Goal: Task Accomplishment & Management: Manage account settings

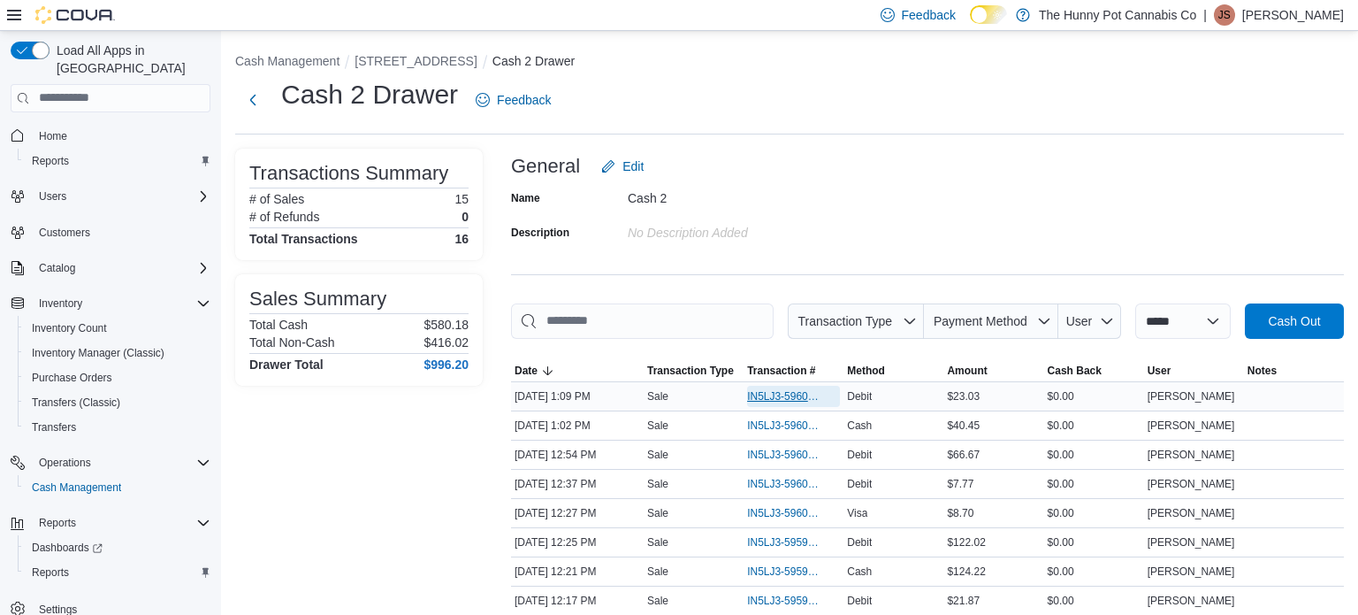
click at [784, 402] on span "IN5LJ3-5960299" at bounding box center [784, 396] width 75 height 14
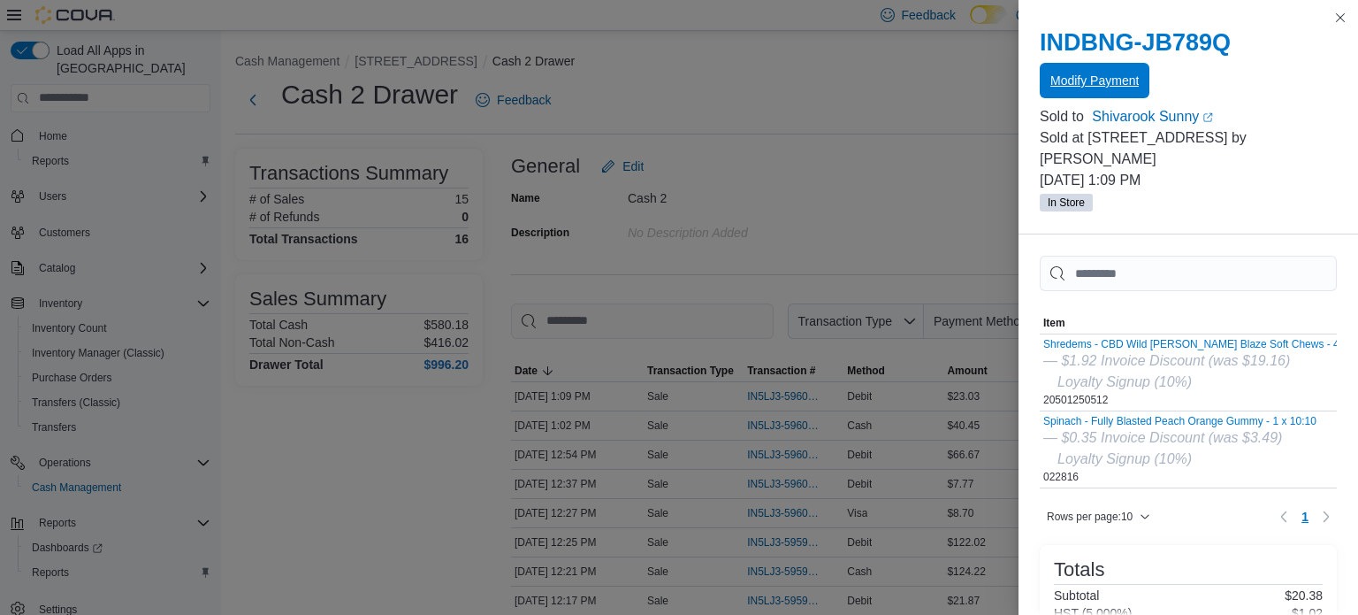
click at [1126, 82] on span "Modify Payment" at bounding box center [1095, 81] width 88 height 18
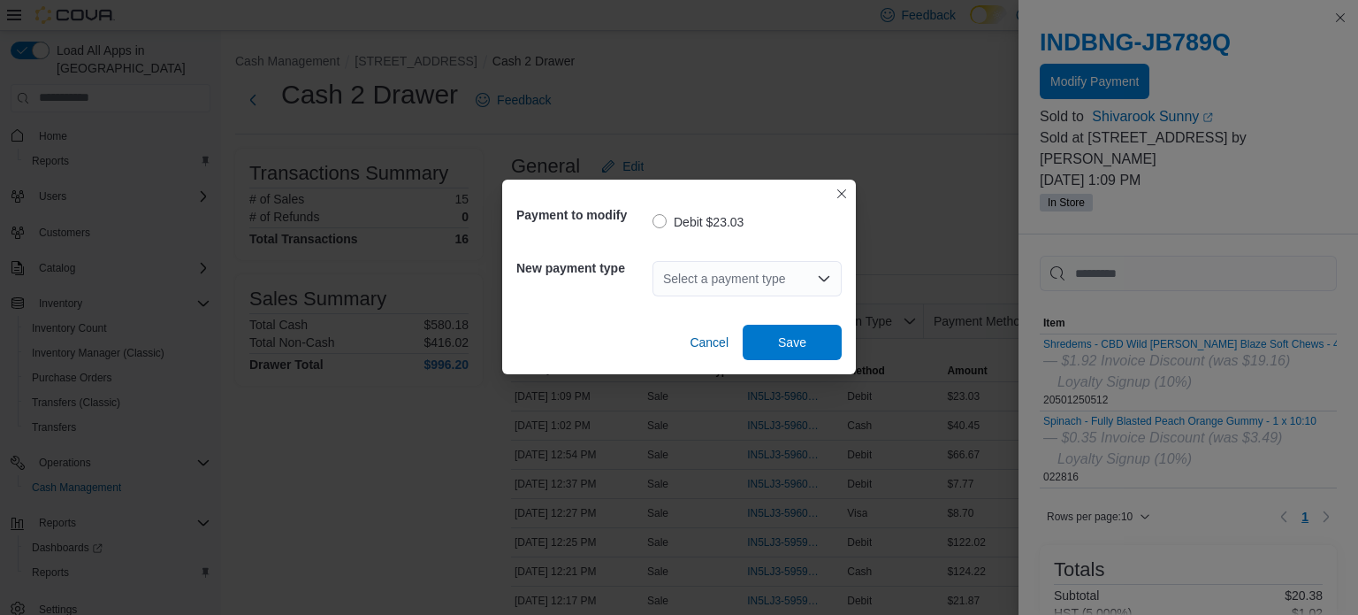
click at [764, 291] on div "Select a payment type" at bounding box center [747, 278] width 189 height 35
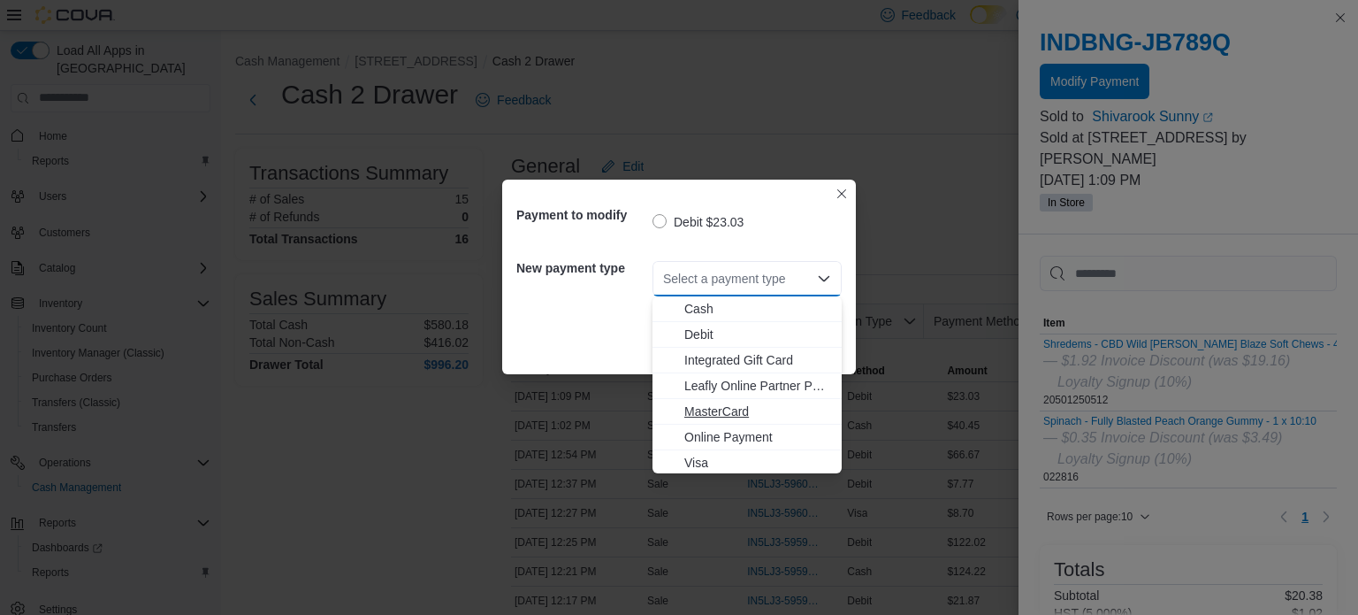
click at [734, 407] on span "MasterCard" at bounding box center [758, 411] width 147 height 18
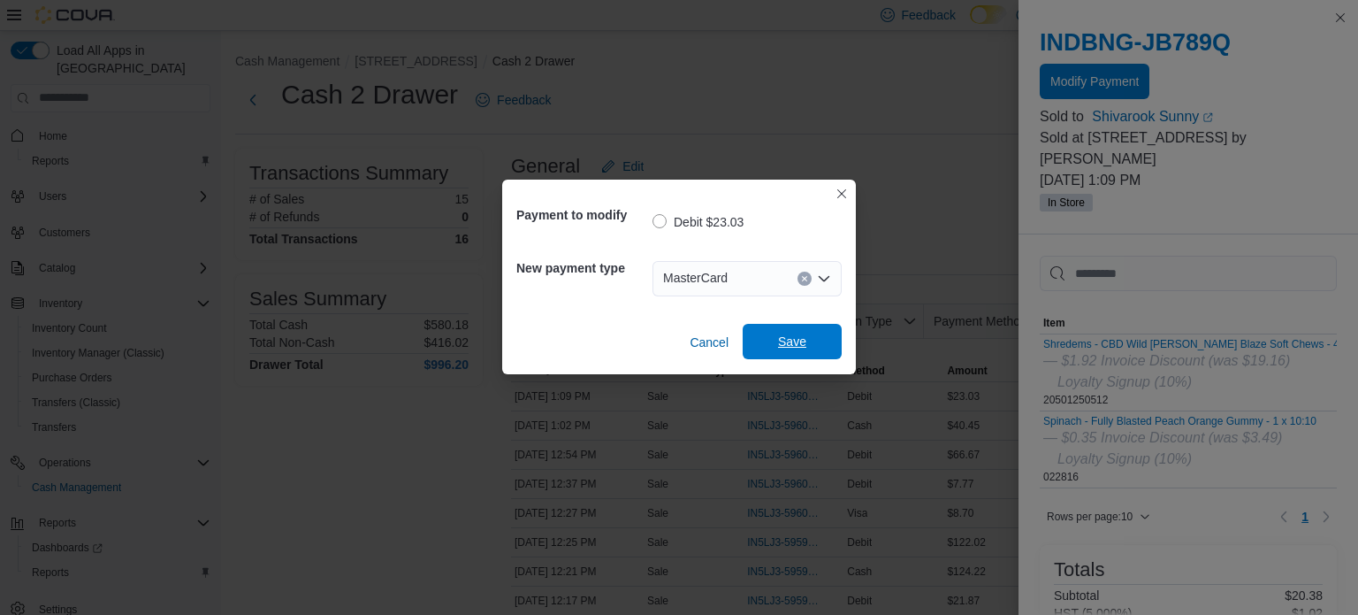
click at [757, 355] on span "Save" at bounding box center [793, 341] width 78 height 35
